Goal: Task Accomplishment & Management: Manage account settings

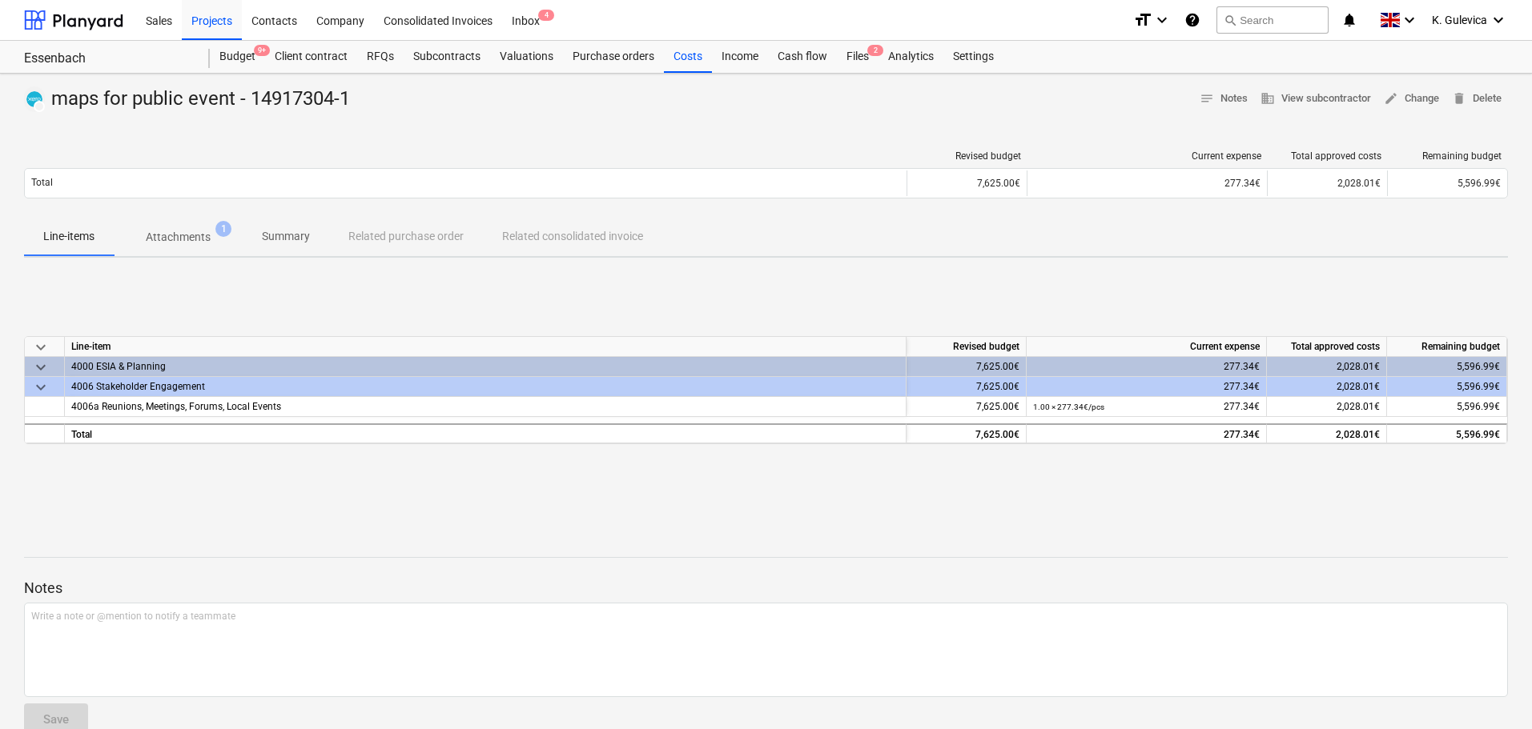
click at [297, 235] on p "Summary" at bounding box center [286, 236] width 48 height 17
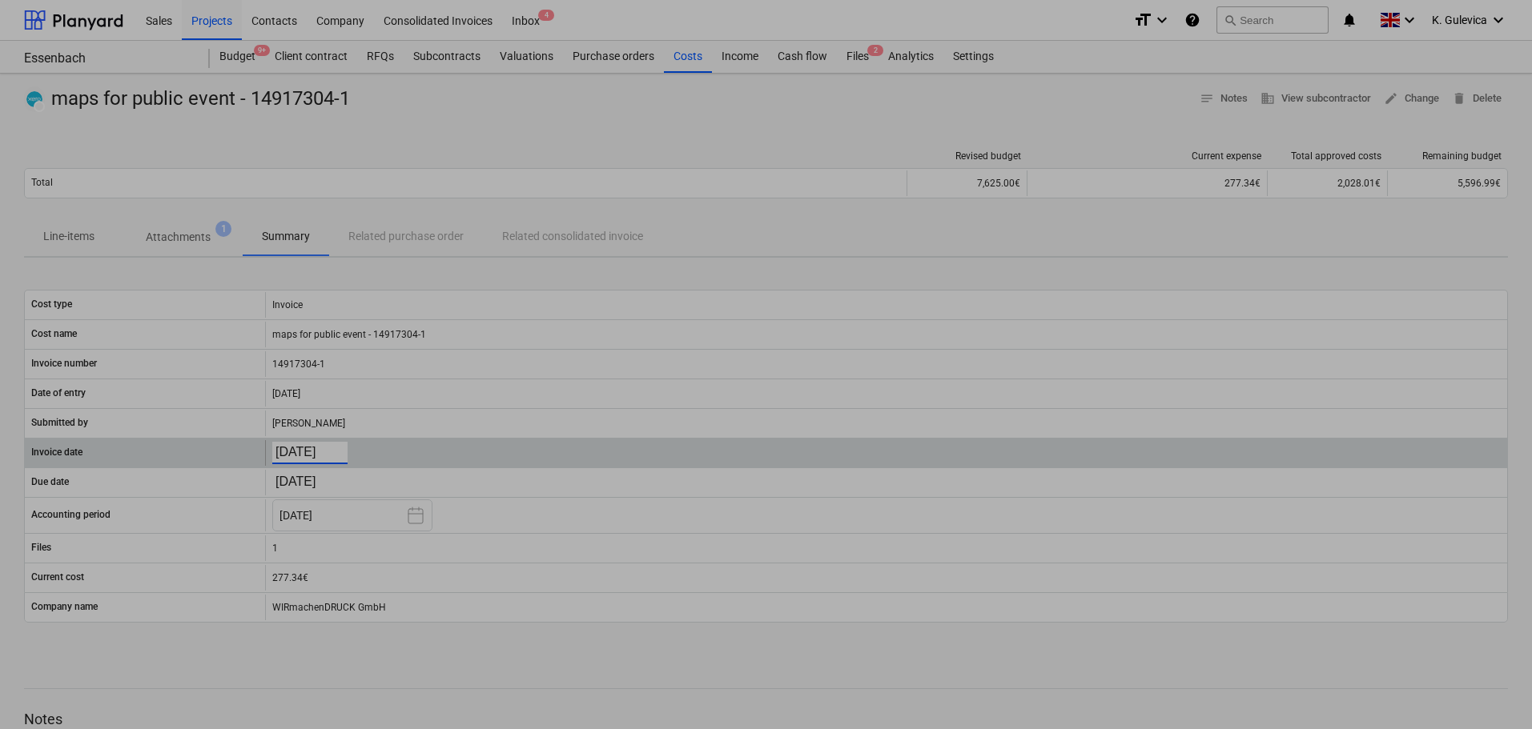
click at [303, 451] on body "Sales Projects Contacts Company Consolidated Invoices Inbox 4 format_size keybo…" at bounding box center [766, 364] width 1532 height 729
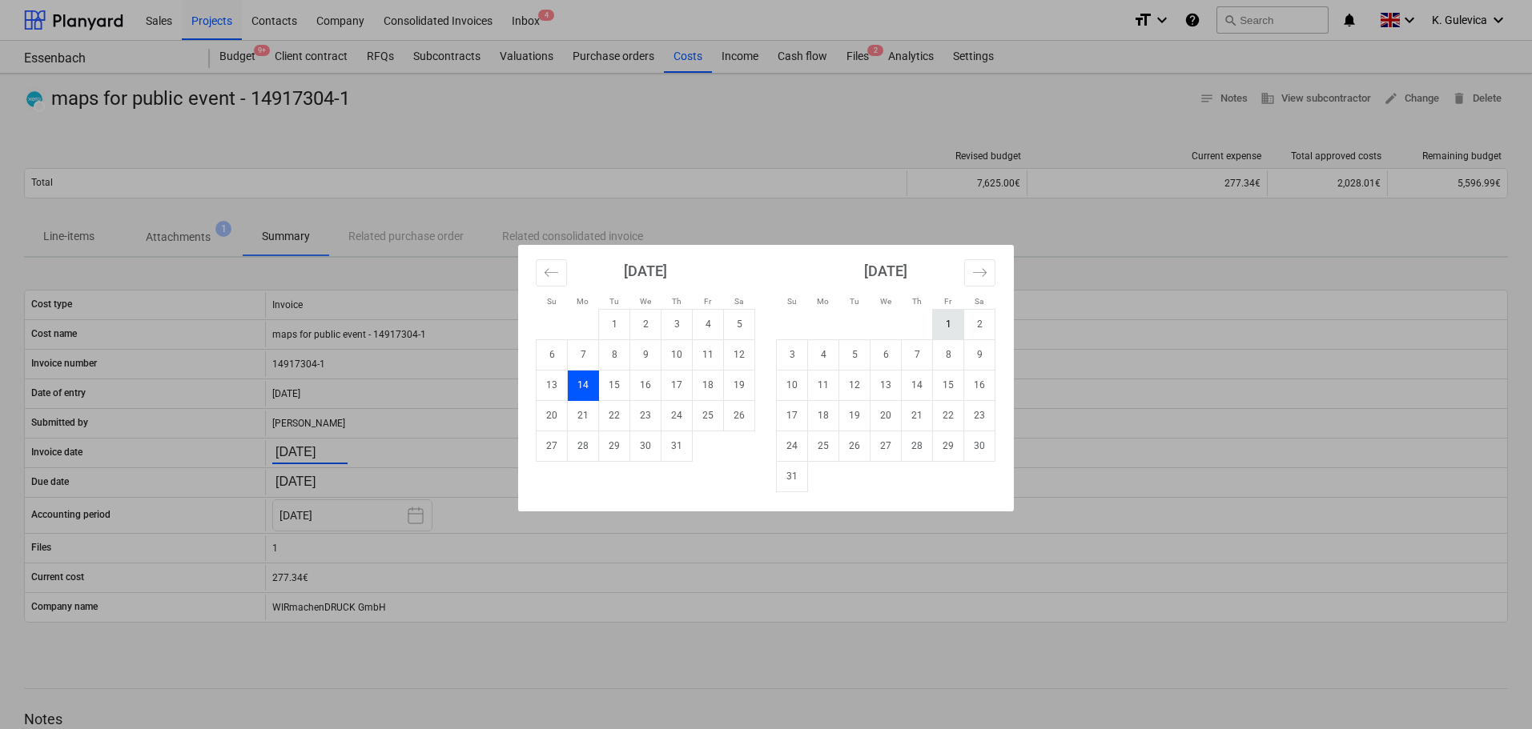
click at [946, 320] on td "1" at bounding box center [948, 324] width 31 height 30
type input "[DATE]"
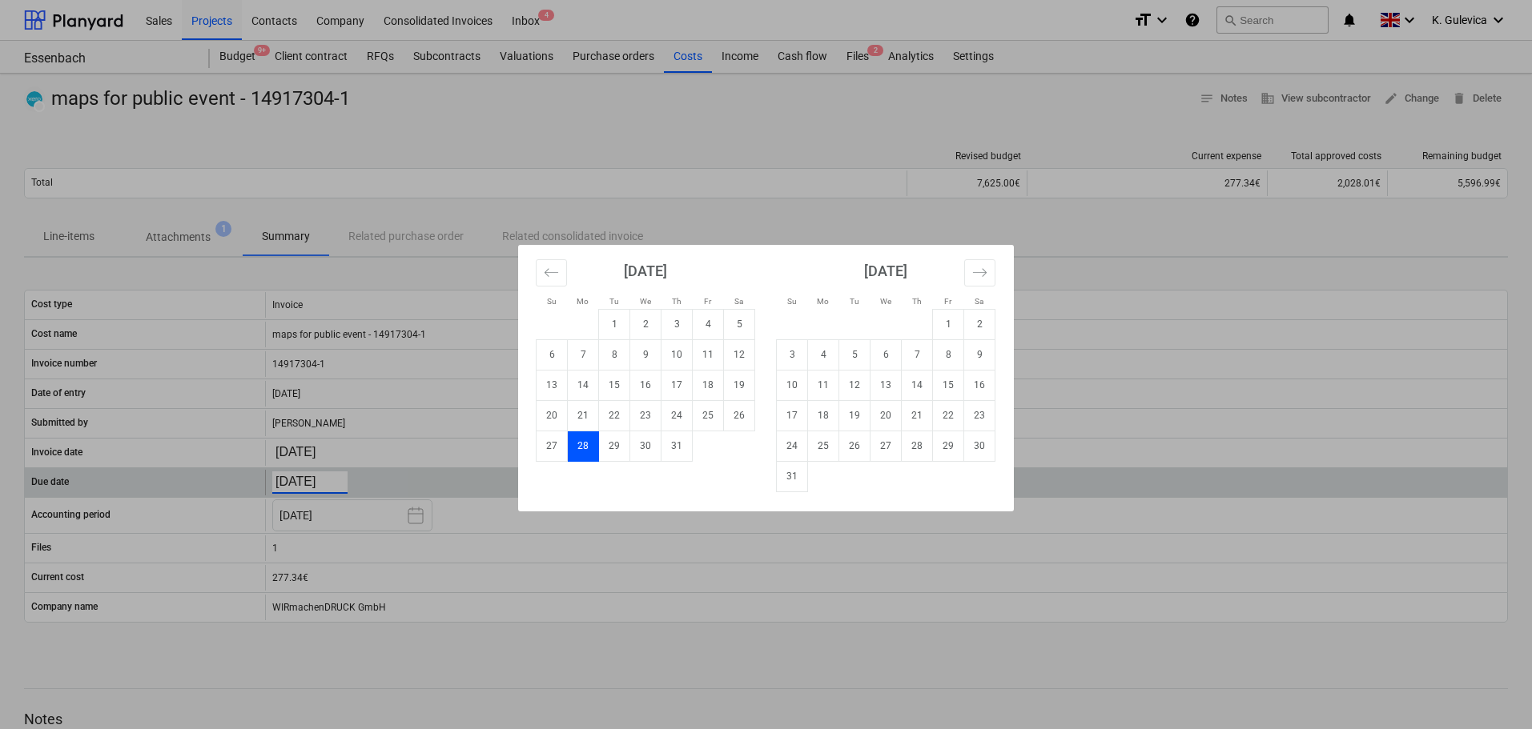
click at [295, 482] on body "Sales Projects Contacts Company Consolidated Invoices Inbox 4 format_size keybo…" at bounding box center [766, 364] width 1532 height 729
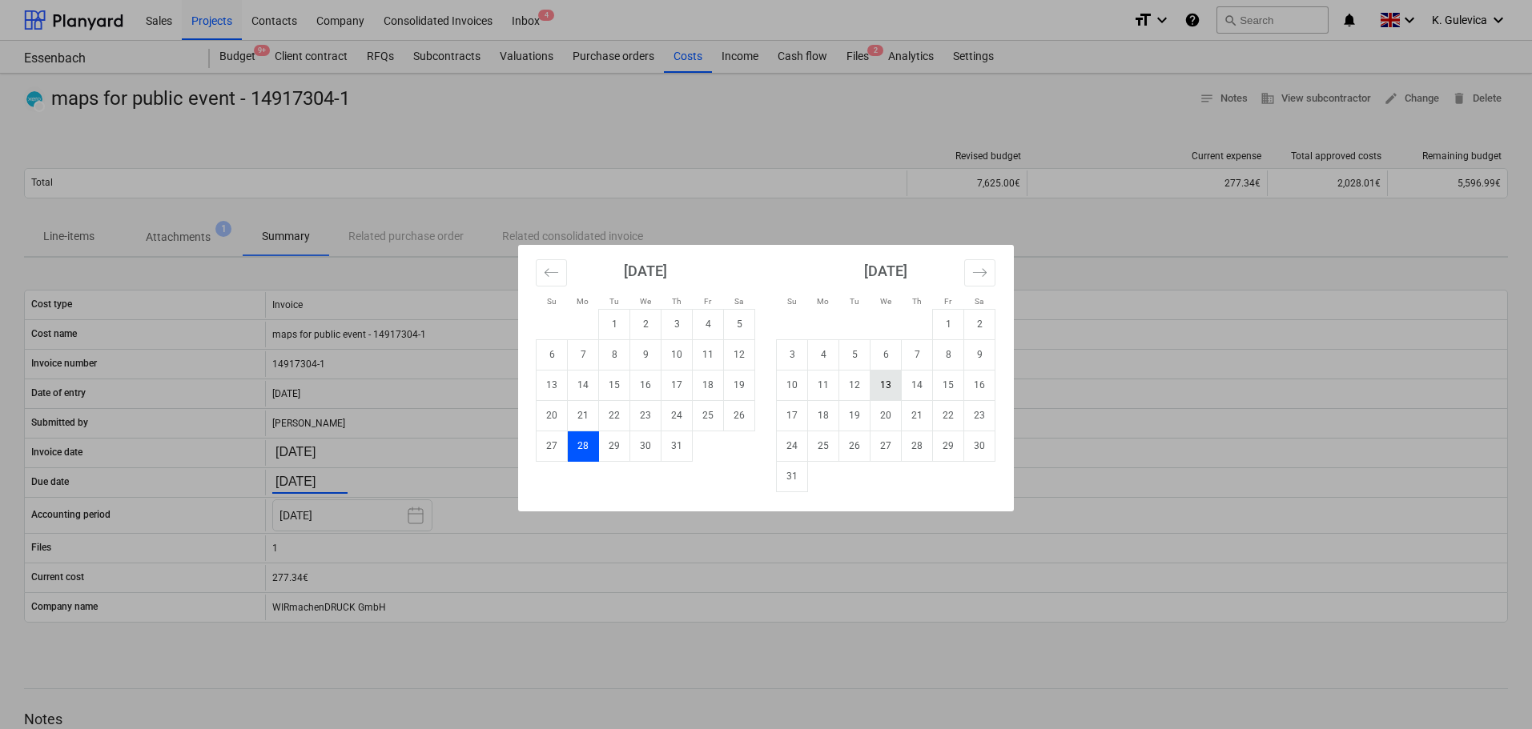
click at [882, 386] on td "13" at bounding box center [885, 385] width 31 height 30
type input "[DATE]"
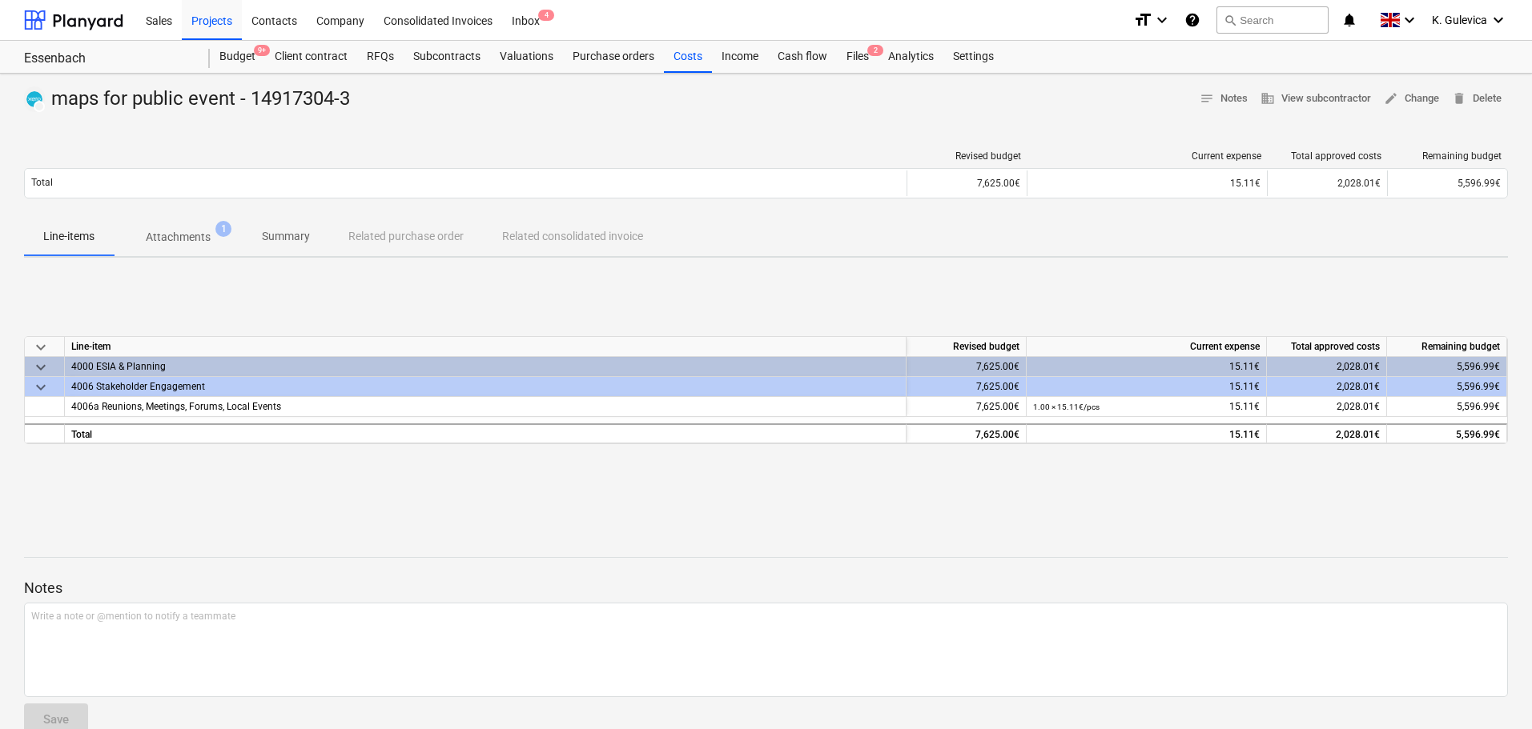
drag, startPoint x: 277, startPoint y: 236, endPoint x: 282, endPoint y: 249, distance: 13.7
click at [278, 236] on p "Summary" at bounding box center [286, 236] width 48 height 17
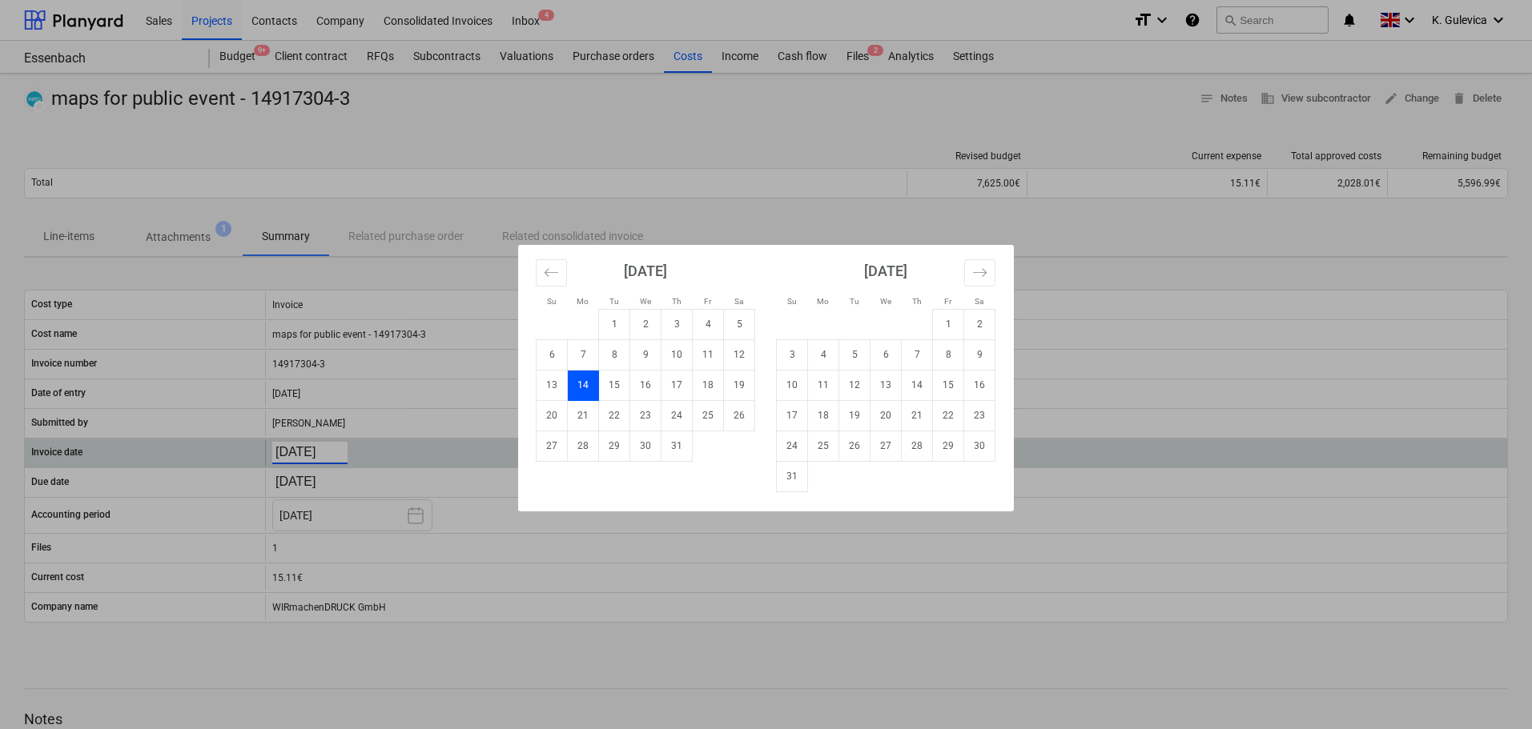
click at [323, 453] on body "Sales Projects Contacts Company Consolidated Invoices Inbox 4 format_size keybo…" at bounding box center [766, 364] width 1532 height 729
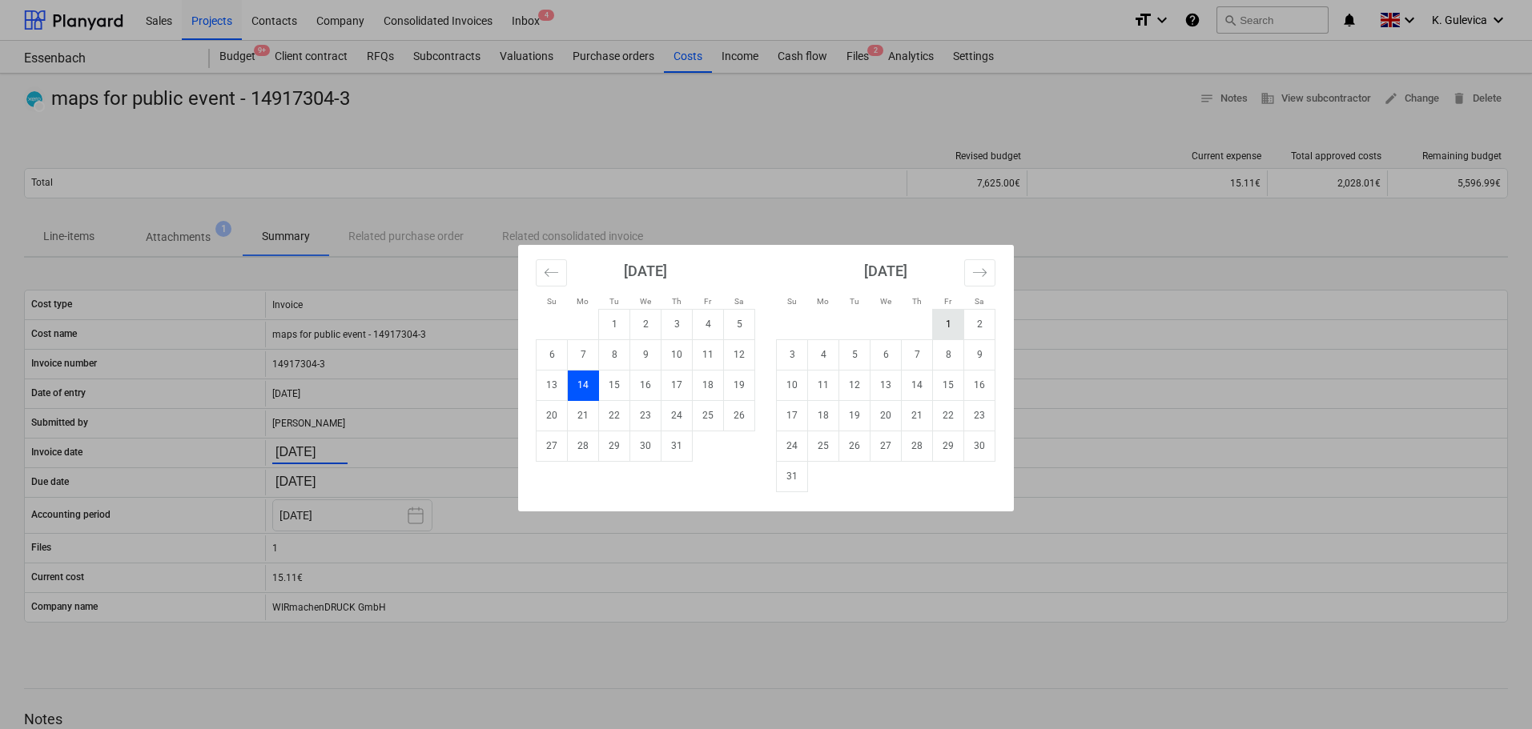
click at [951, 315] on td "1" at bounding box center [948, 324] width 31 height 30
type input "[DATE]"
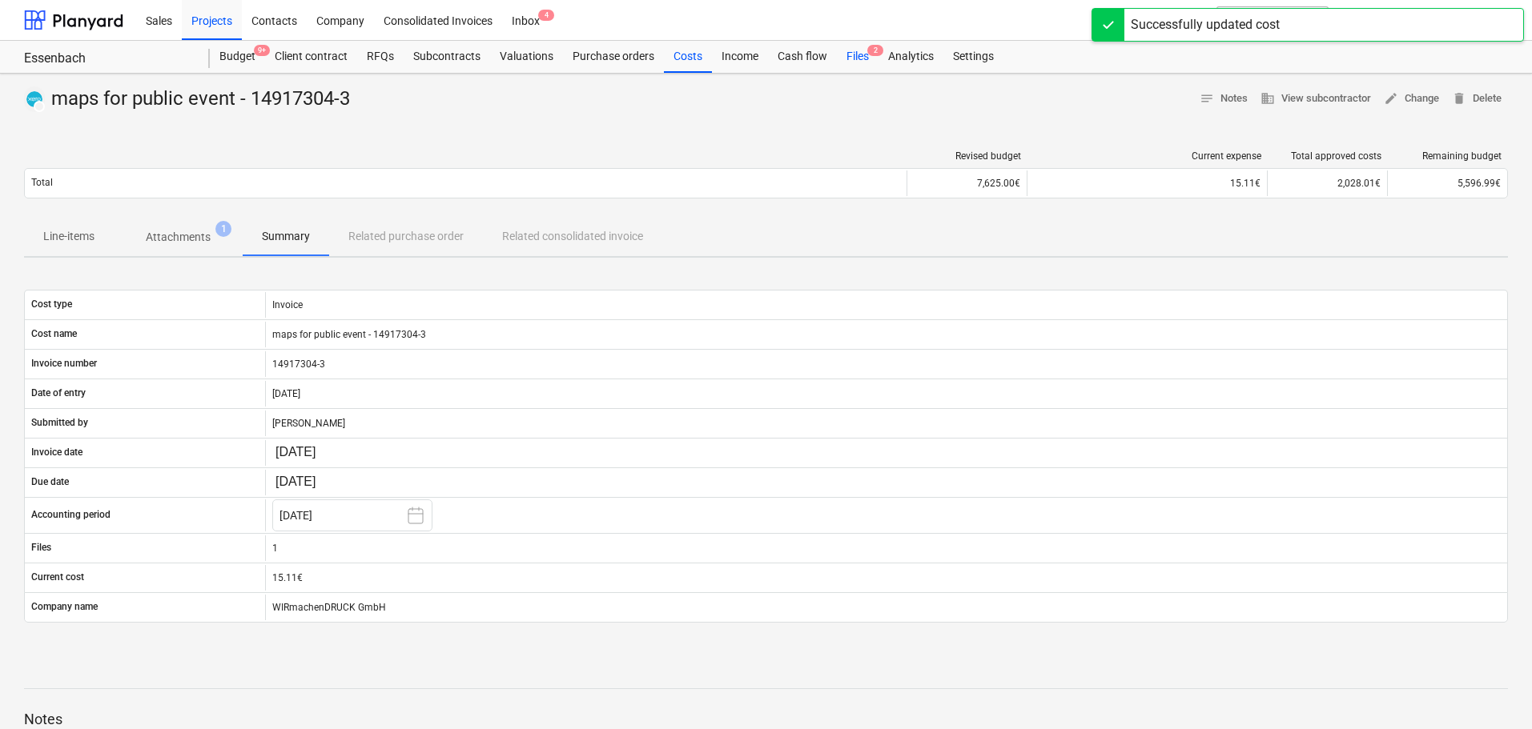
click at [858, 58] on div "Files 2" at bounding box center [858, 57] width 42 height 32
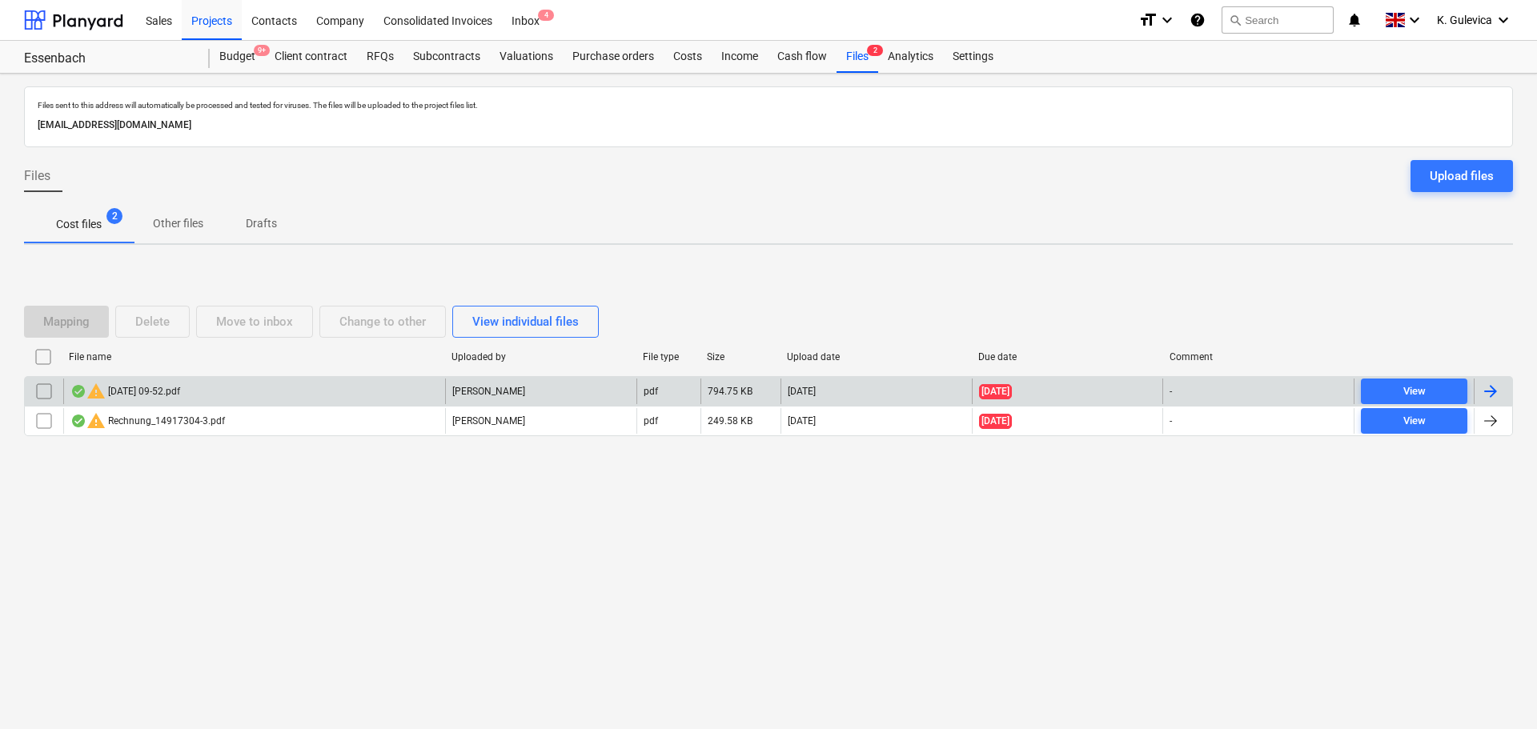
click at [287, 398] on div "warning 2025-08-11 09-52.pdf" at bounding box center [254, 392] width 382 height 26
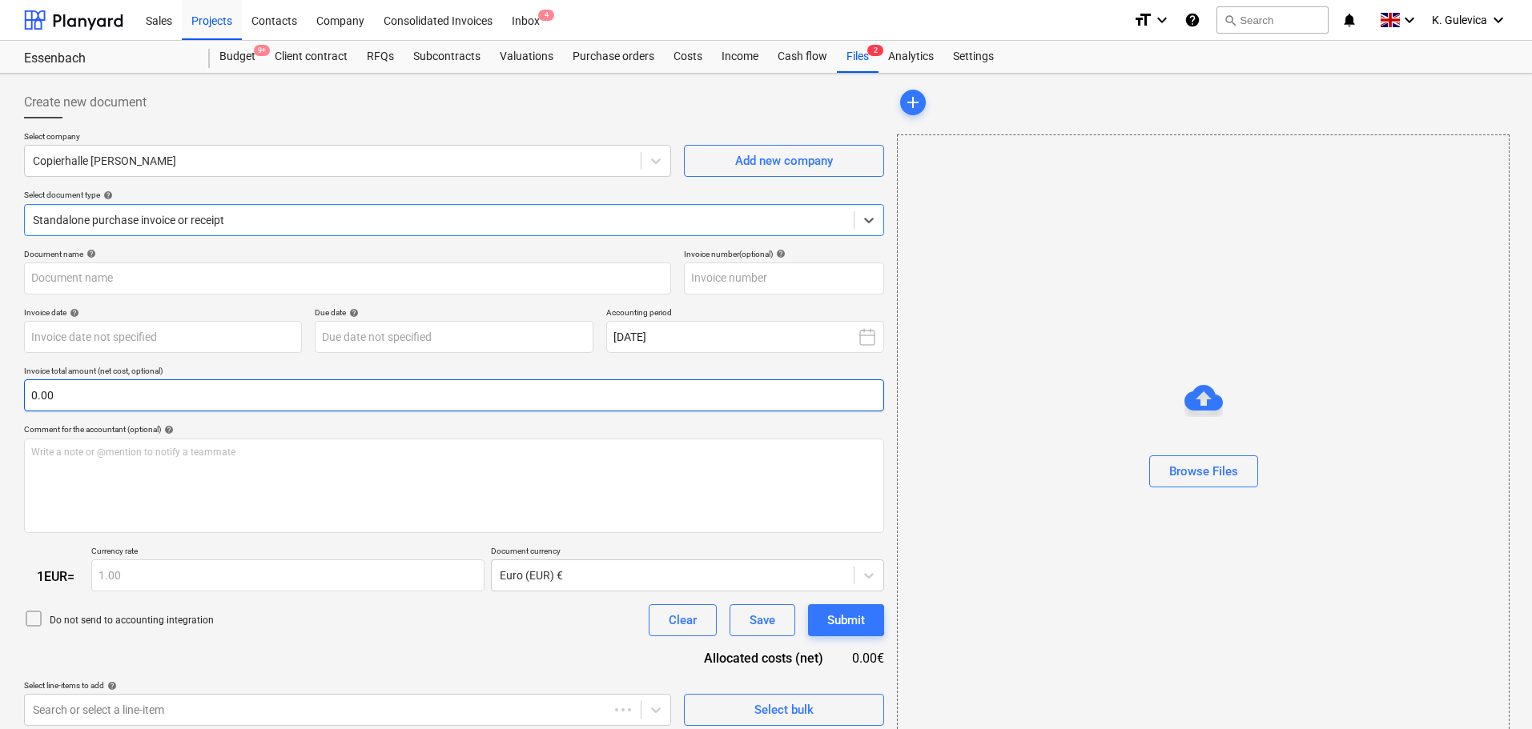
type input "9376"
type input "05 Aug 2025"
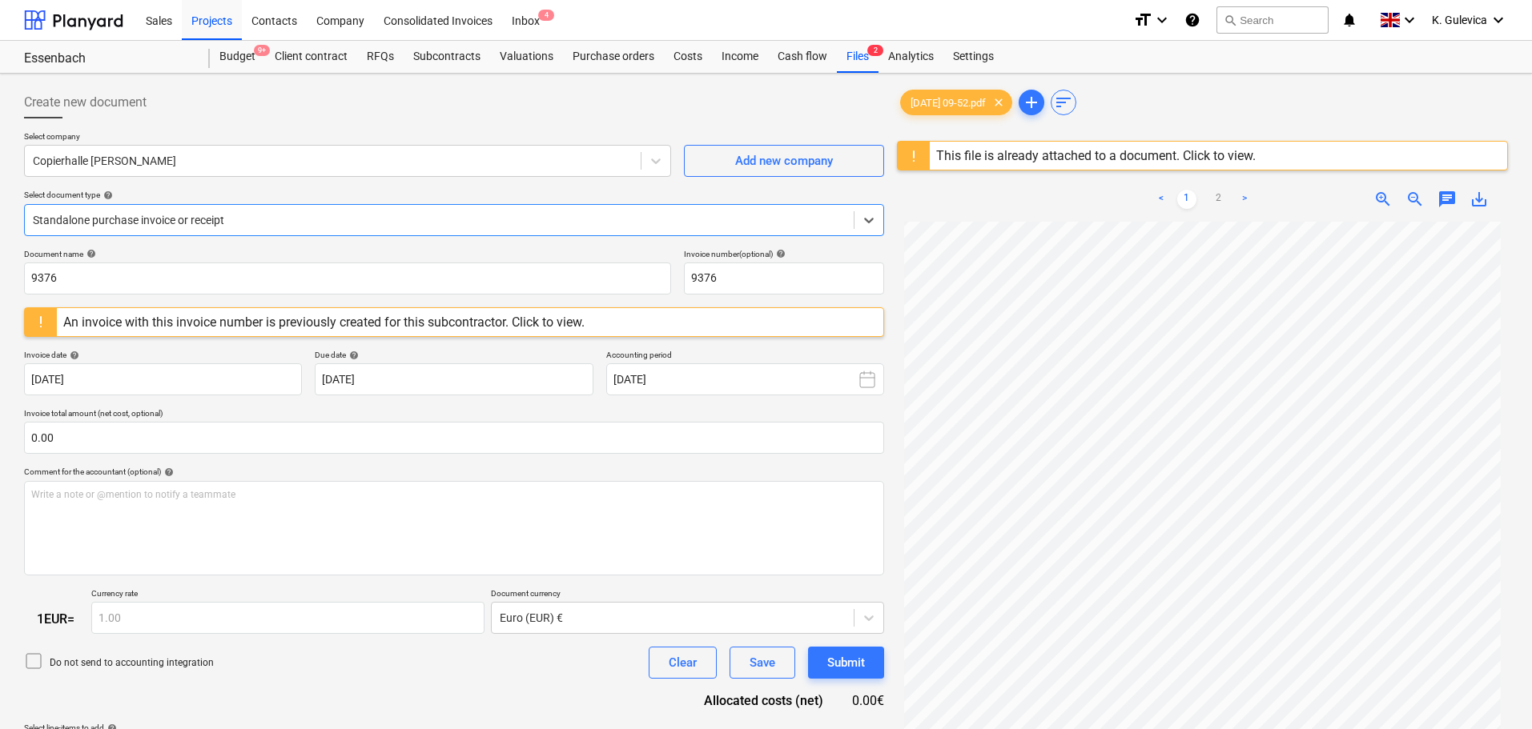
scroll to position [89, 0]
click at [682, 57] on div "Costs" at bounding box center [688, 57] width 48 height 32
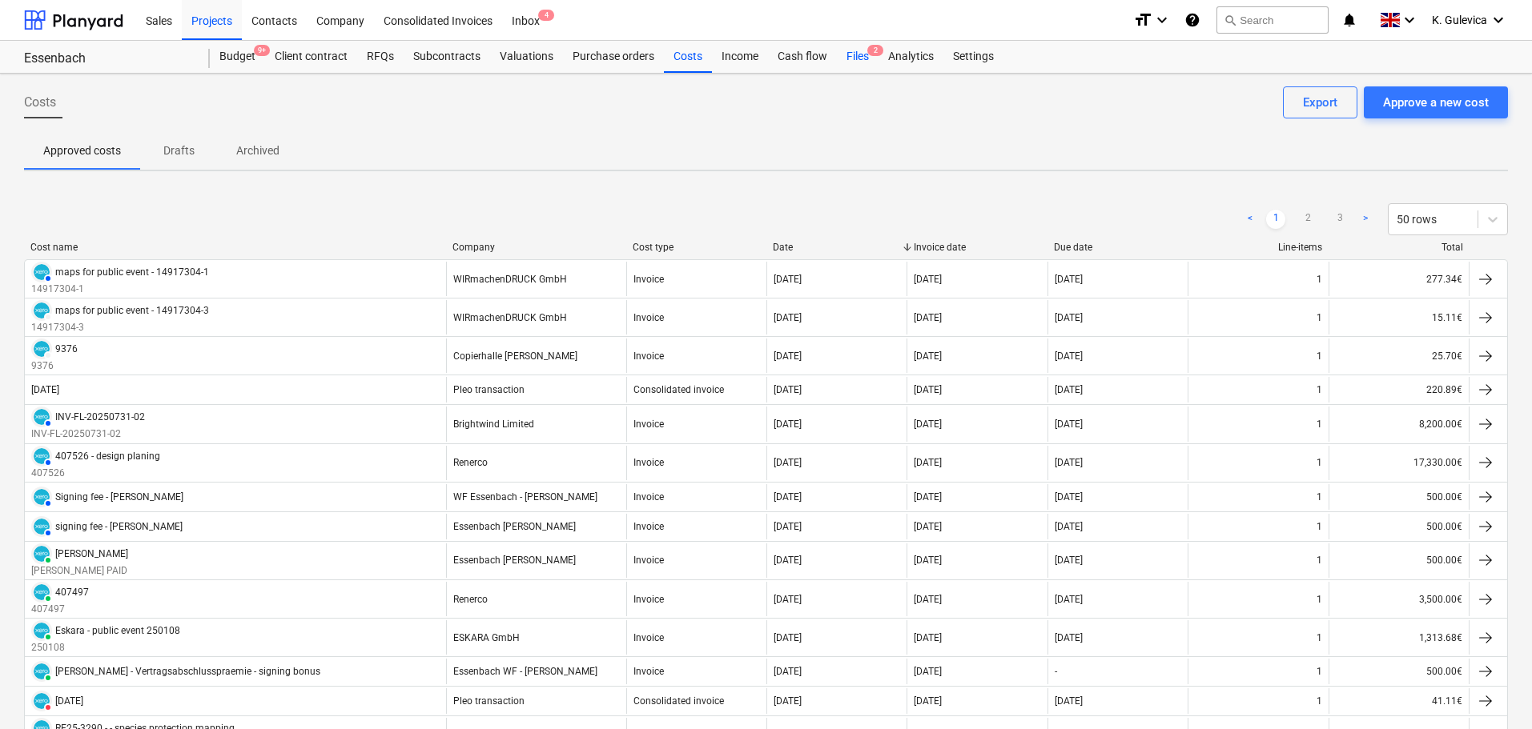
click at [866, 59] on div "Files 2" at bounding box center [858, 57] width 42 height 32
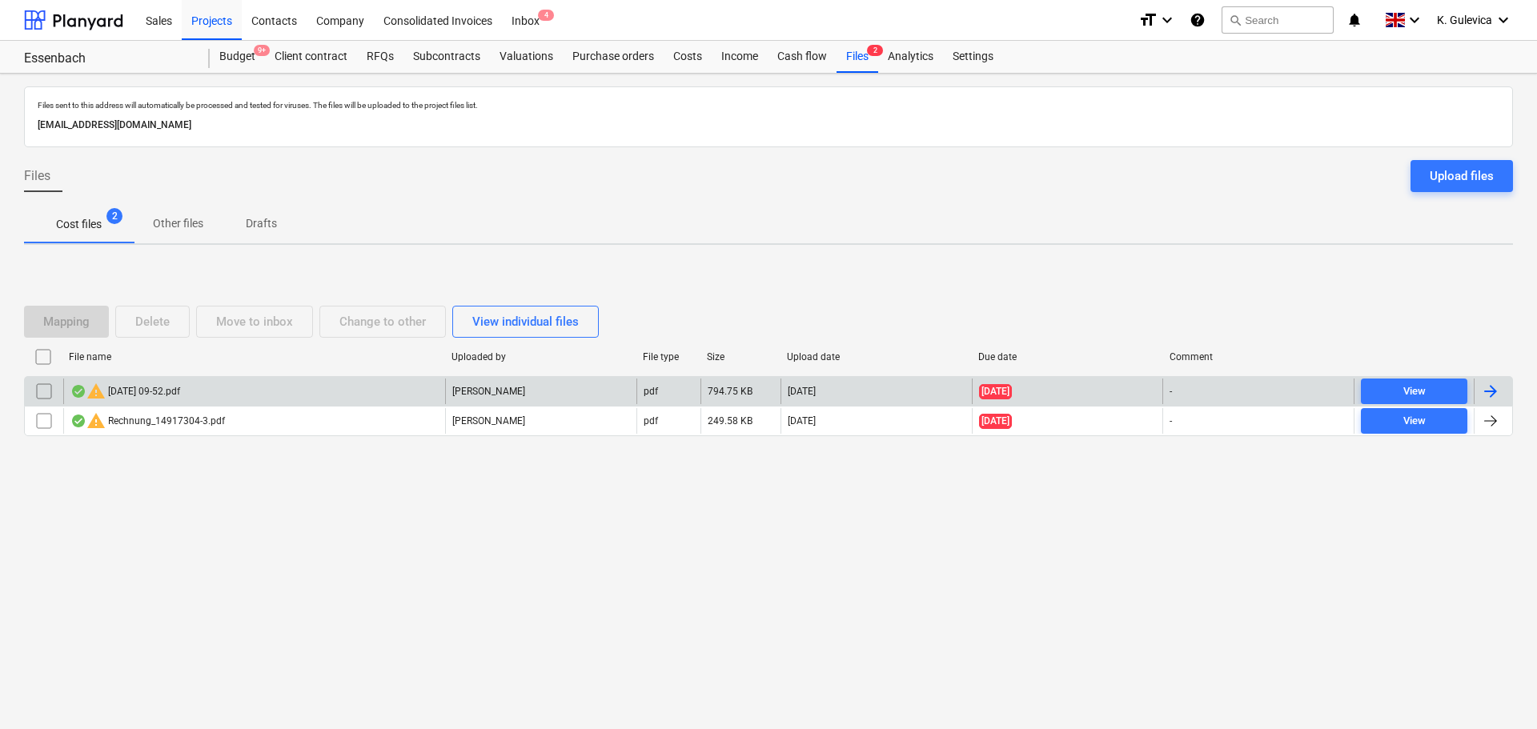
click at [275, 395] on div "warning 2025-08-11 09-52.pdf" at bounding box center [254, 392] width 382 height 26
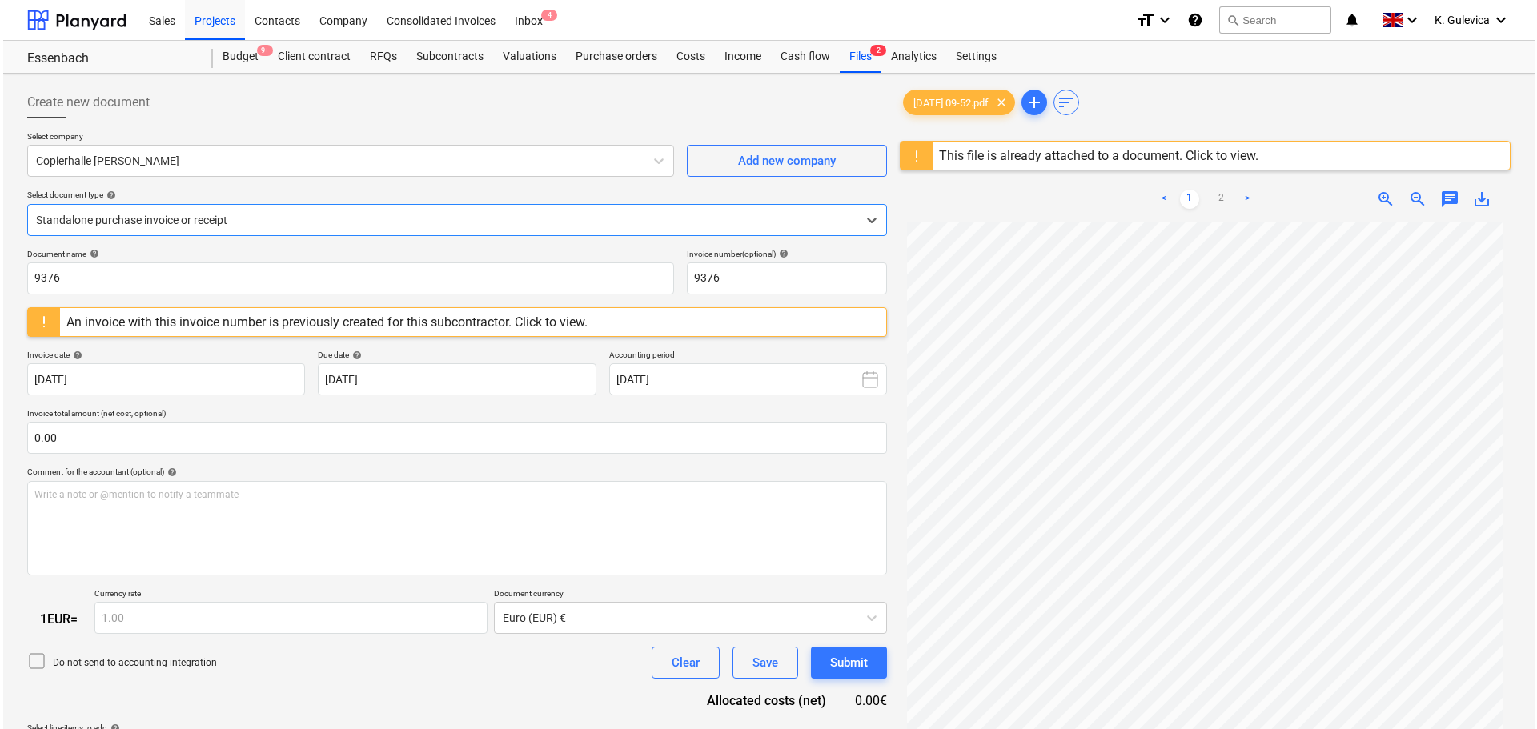
scroll to position [80, 0]
click at [858, 56] on div "Files 2" at bounding box center [858, 57] width 42 height 32
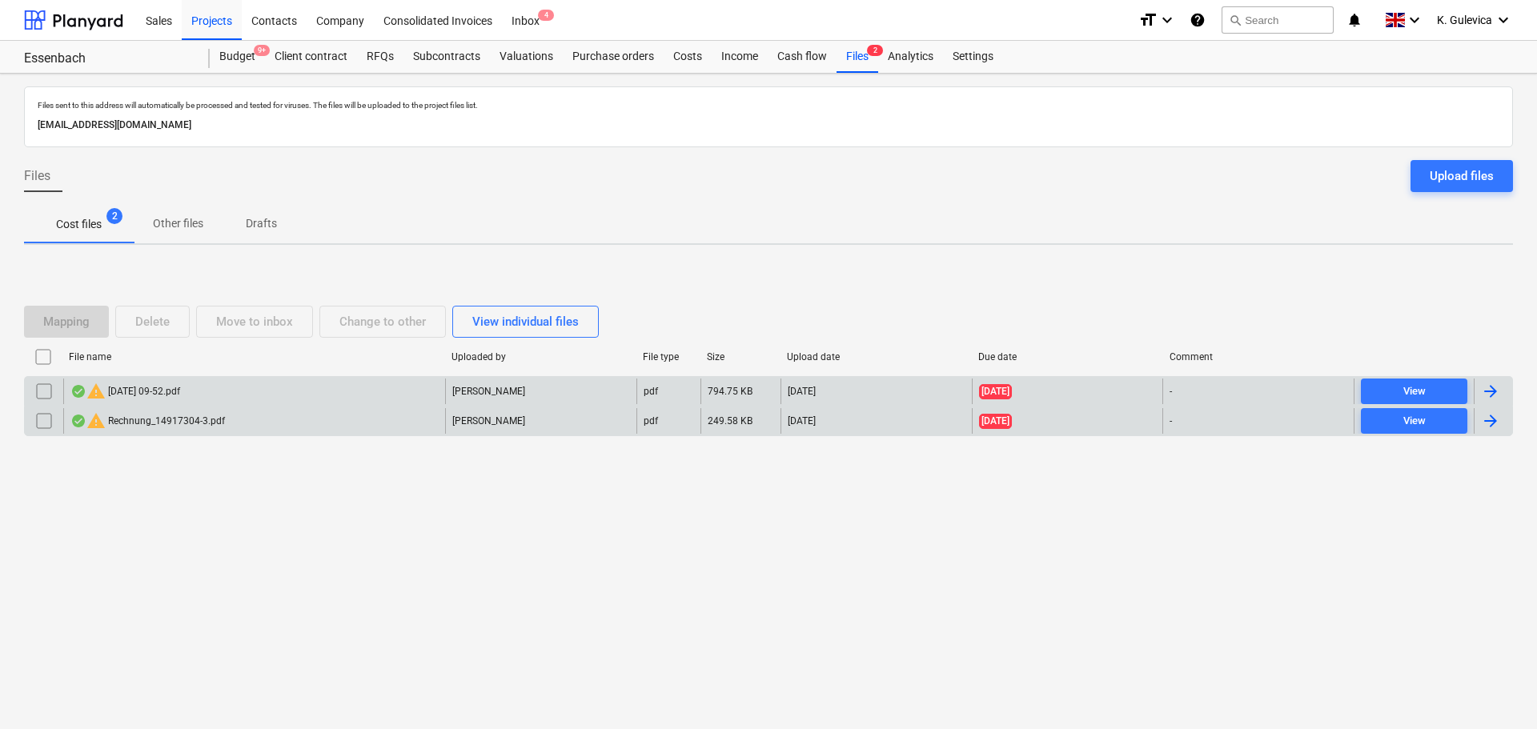
click at [178, 422] on div "warning Rechnung_14917304-3.pdf" at bounding box center [147, 421] width 155 height 19
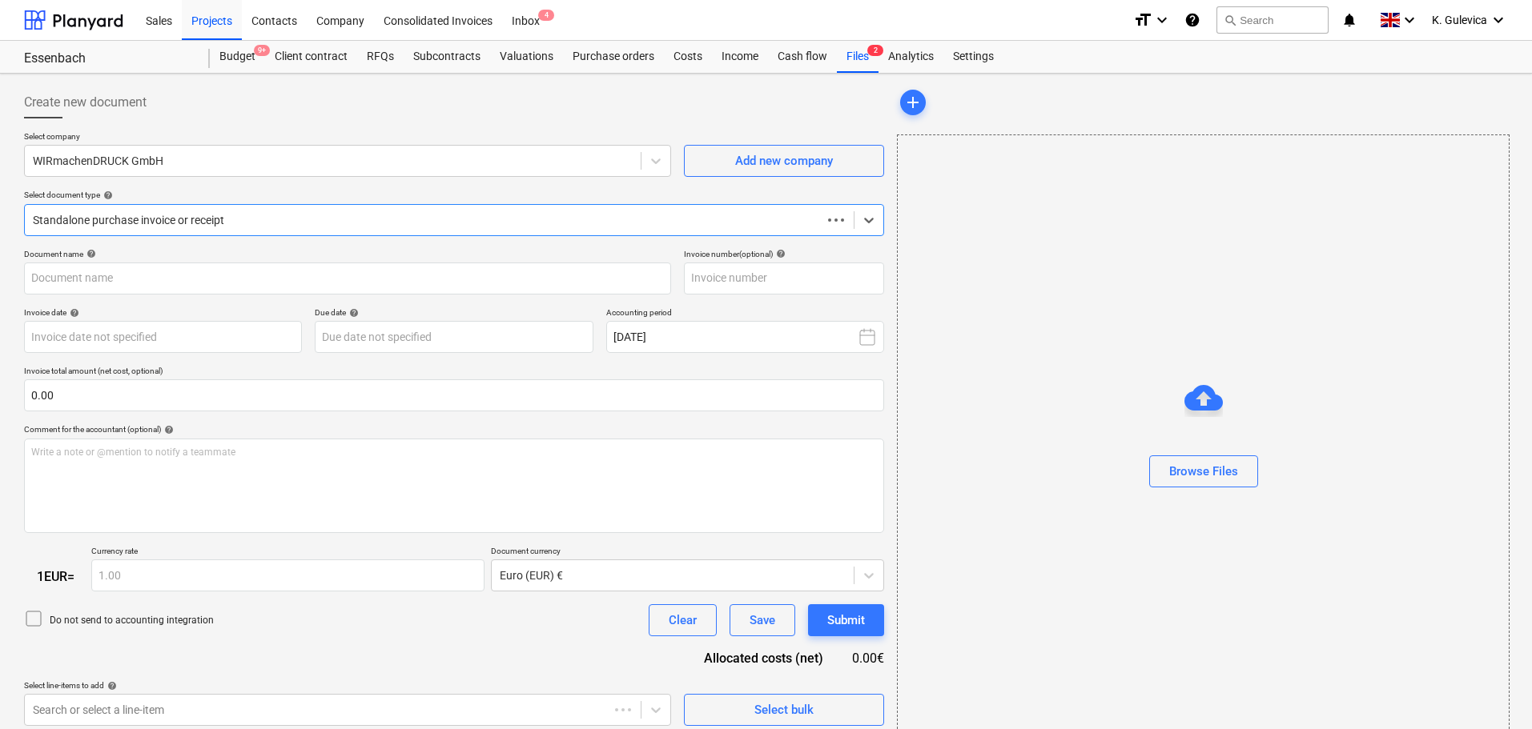
type input "14917304-3"
type input "10 Jul 2025"
type input "14 Jul 2025"
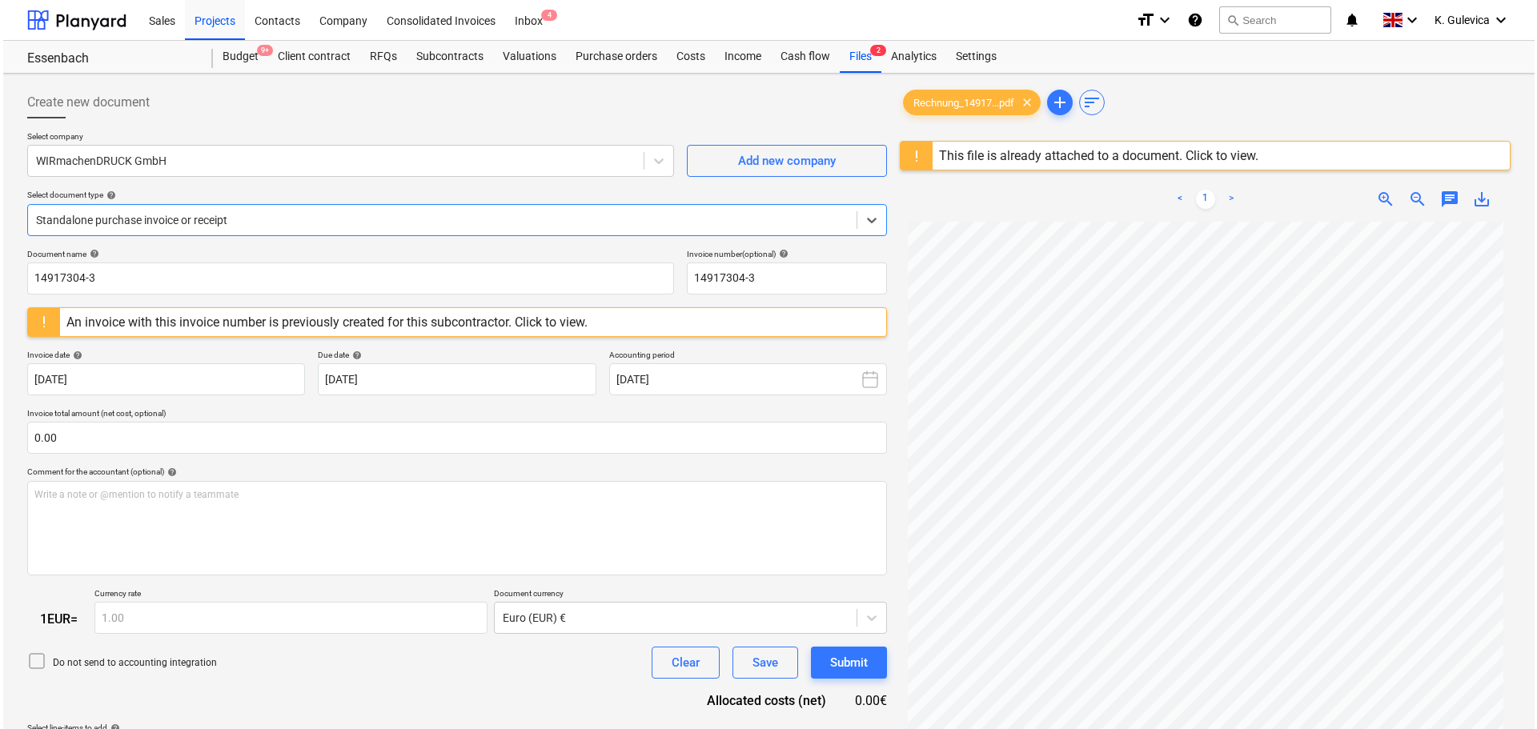
scroll to position [161, 0]
drag, startPoint x: 857, startPoint y: 50, endPoint x: 853, endPoint y: 70, distance: 20.4
click at [857, 50] on div "Files 2" at bounding box center [858, 57] width 42 height 32
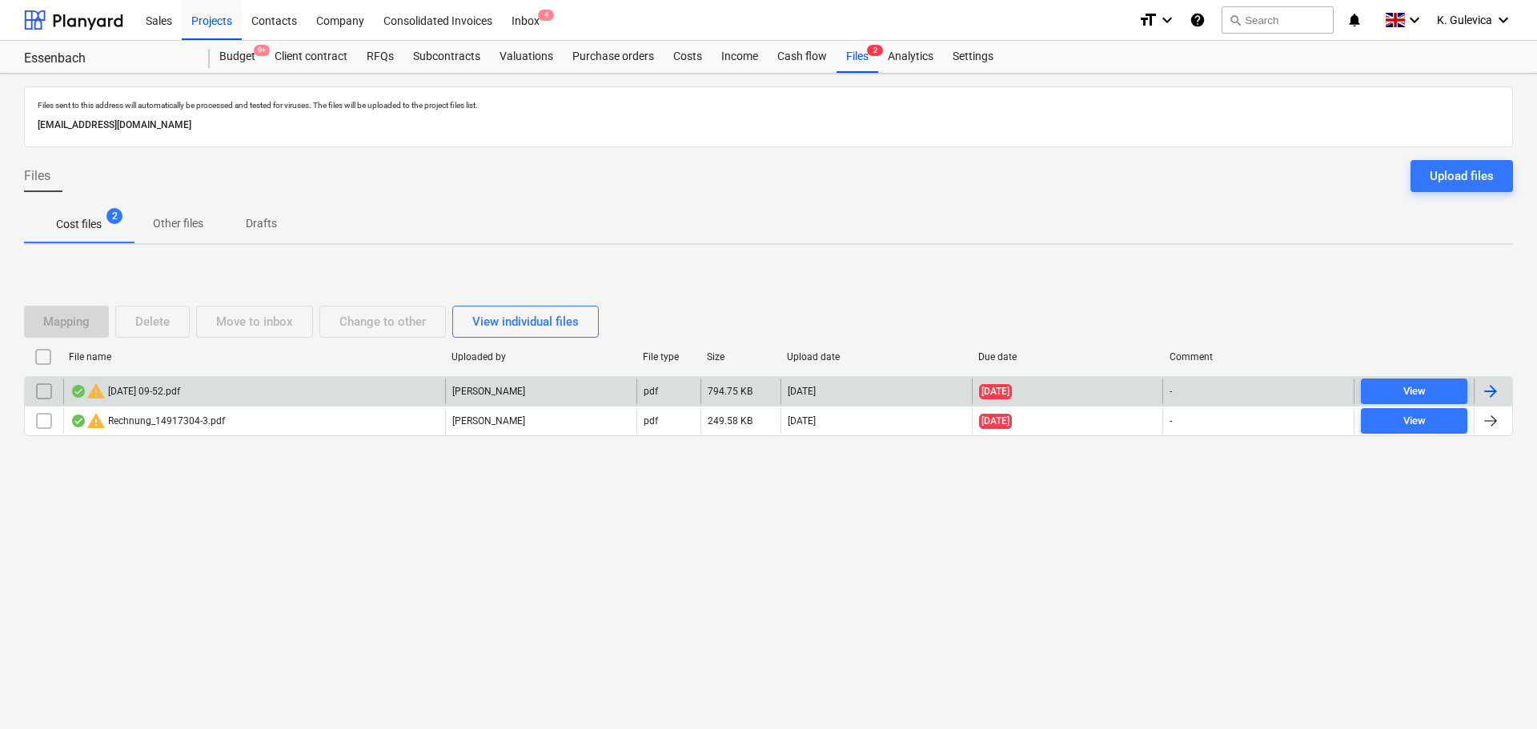
click at [47, 394] on input "checkbox" at bounding box center [44, 392] width 26 height 26
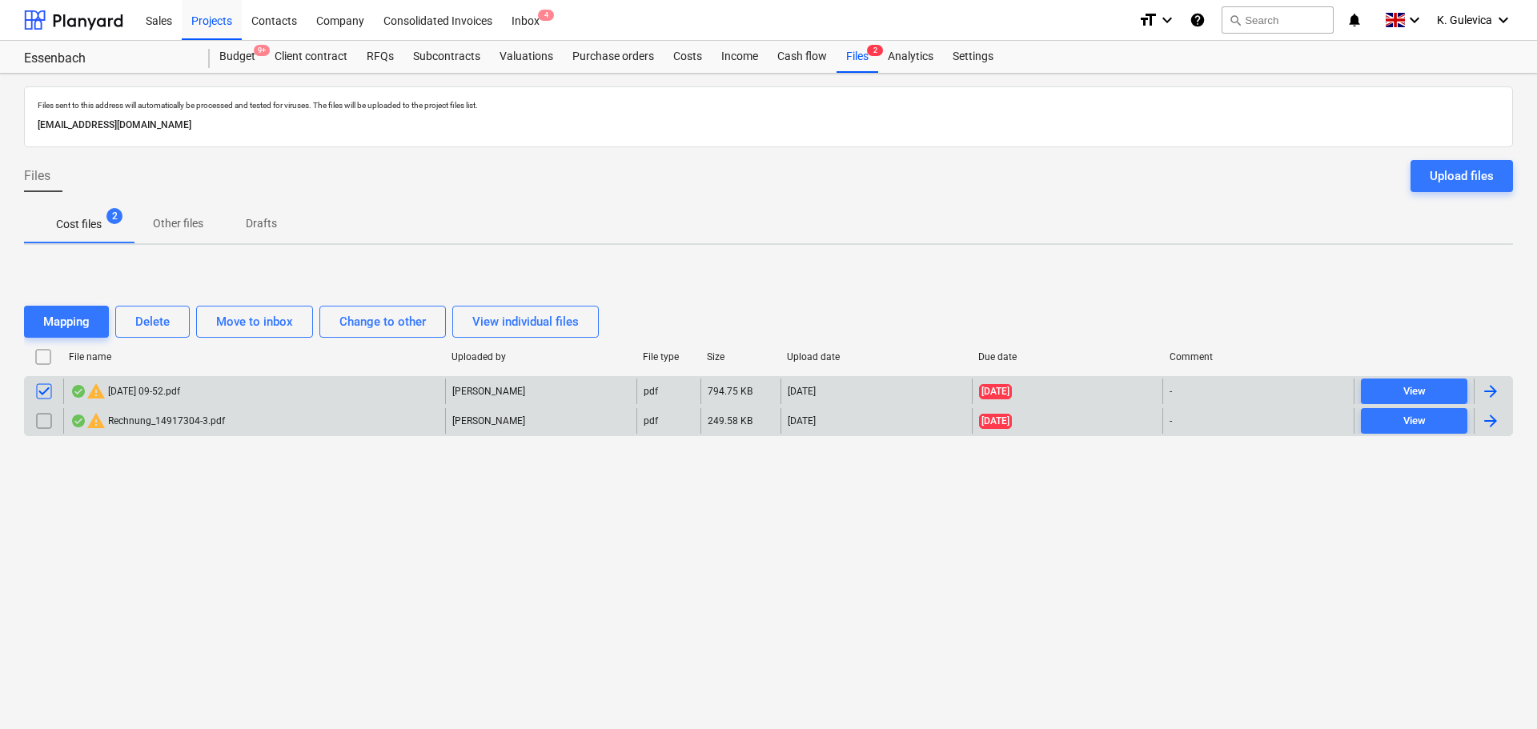
click at [42, 421] on input "checkbox" at bounding box center [44, 421] width 26 height 26
click at [156, 314] on div "Delete" at bounding box center [152, 321] width 34 height 21
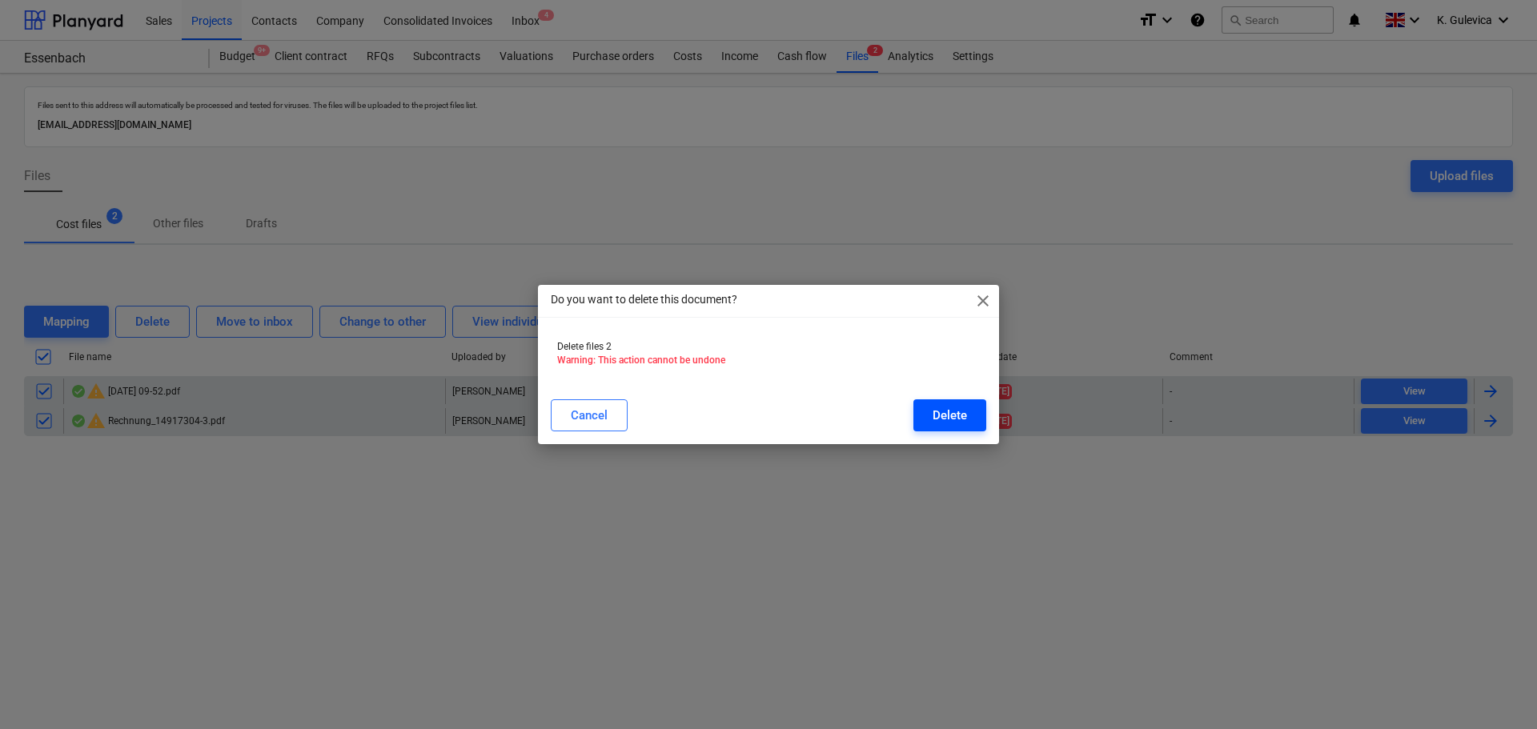
click at [959, 423] on div "Delete" at bounding box center [950, 415] width 34 height 21
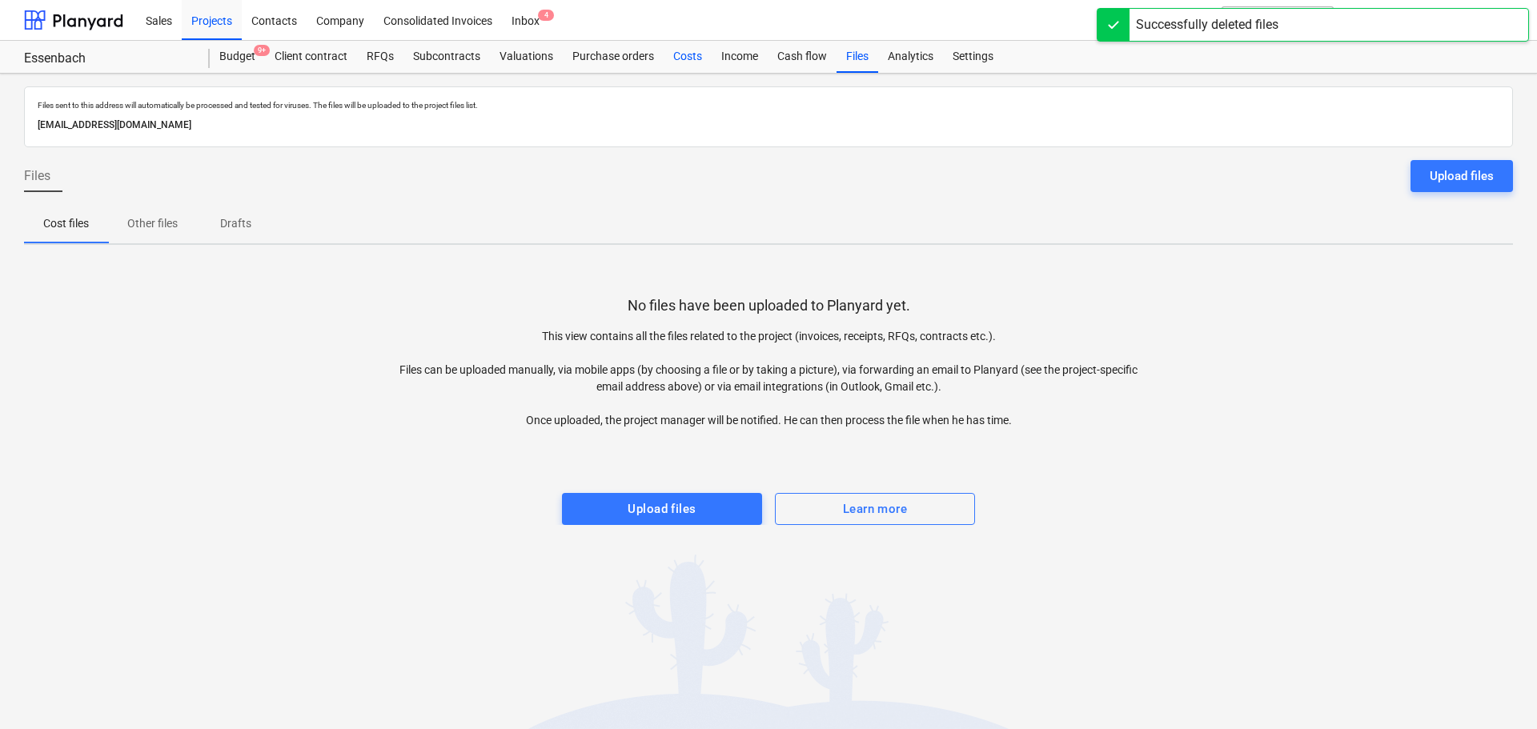
click at [689, 59] on div "Costs" at bounding box center [688, 57] width 48 height 32
